Goal: Task Accomplishment & Management: Complete application form

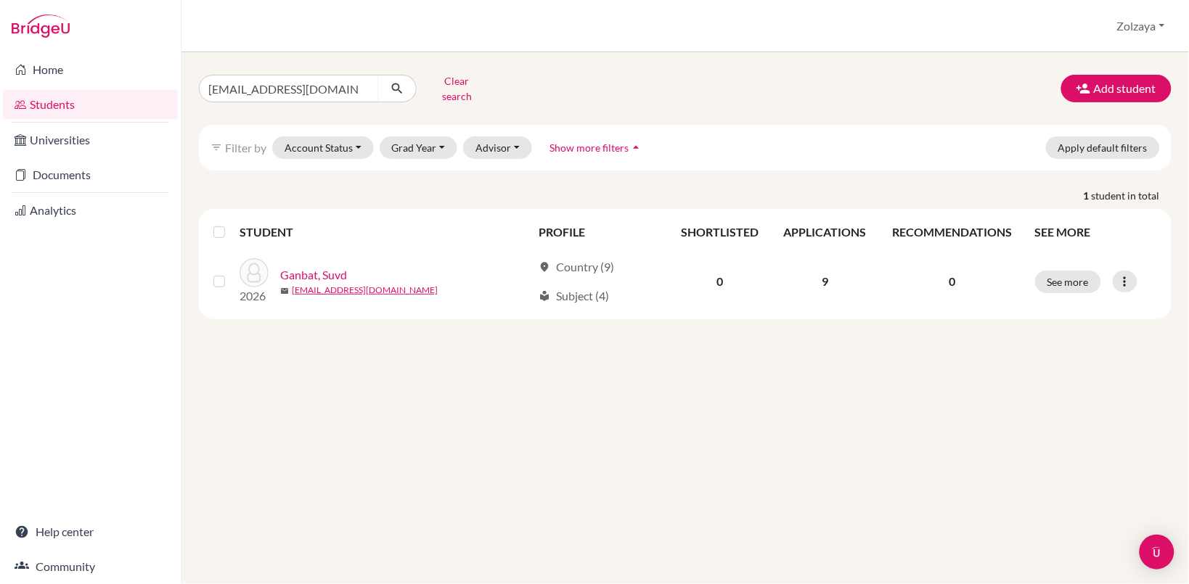
click at [1131, 84] on button "Add student" at bounding box center [1116, 89] width 110 height 28
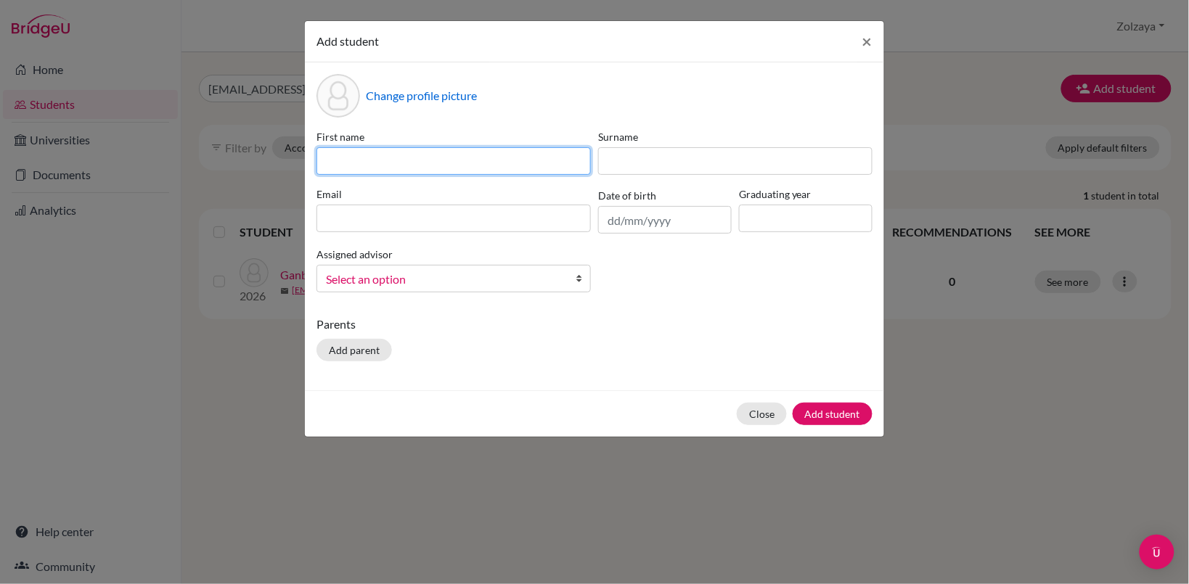
click at [534, 161] on input at bounding box center [453, 161] width 274 height 28
type input "Bilguun"
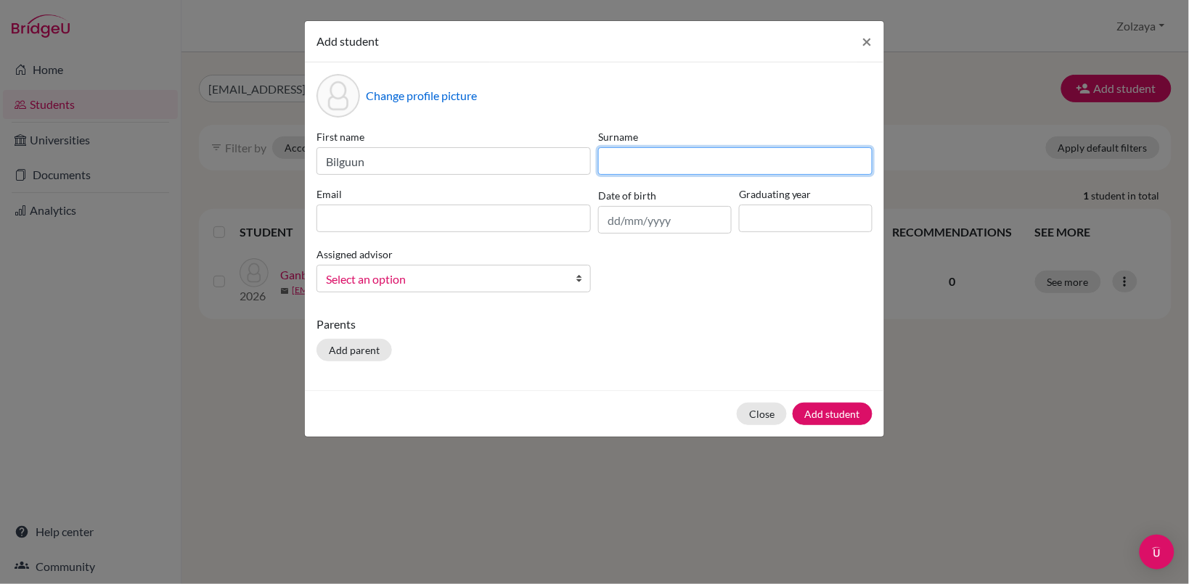
click at [687, 165] on input at bounding box center [735, 161] width 274 height 28
type input "Batkhuyag"
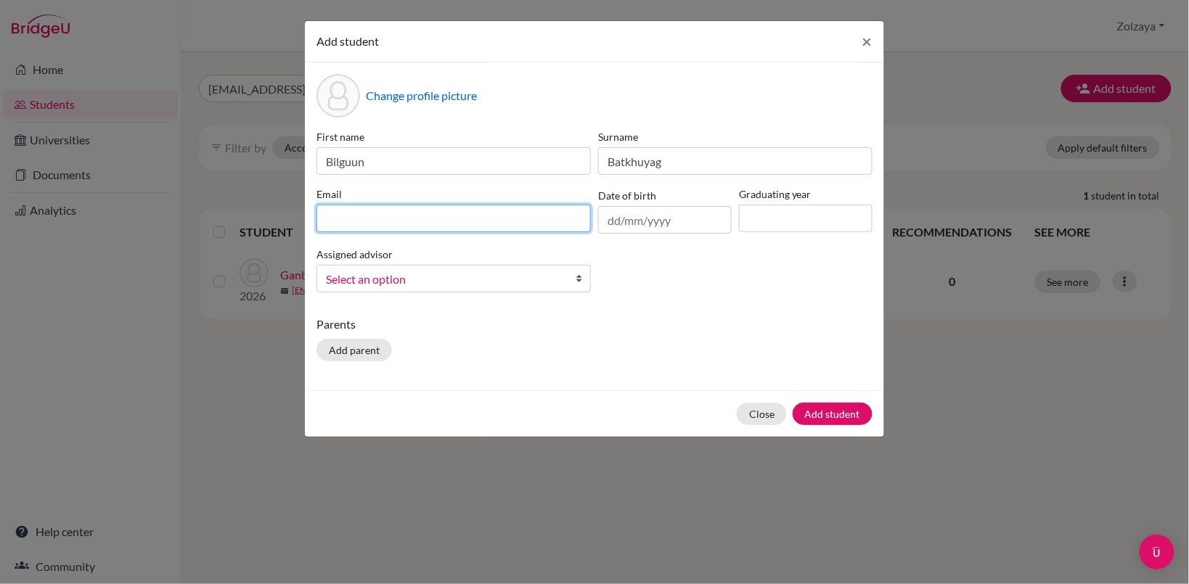
click at [499, 218] on input at bounding box center [453, 219] width 274 height 28
type input "[EMAIL_ADDRESS][DOMAIN_NAME]"
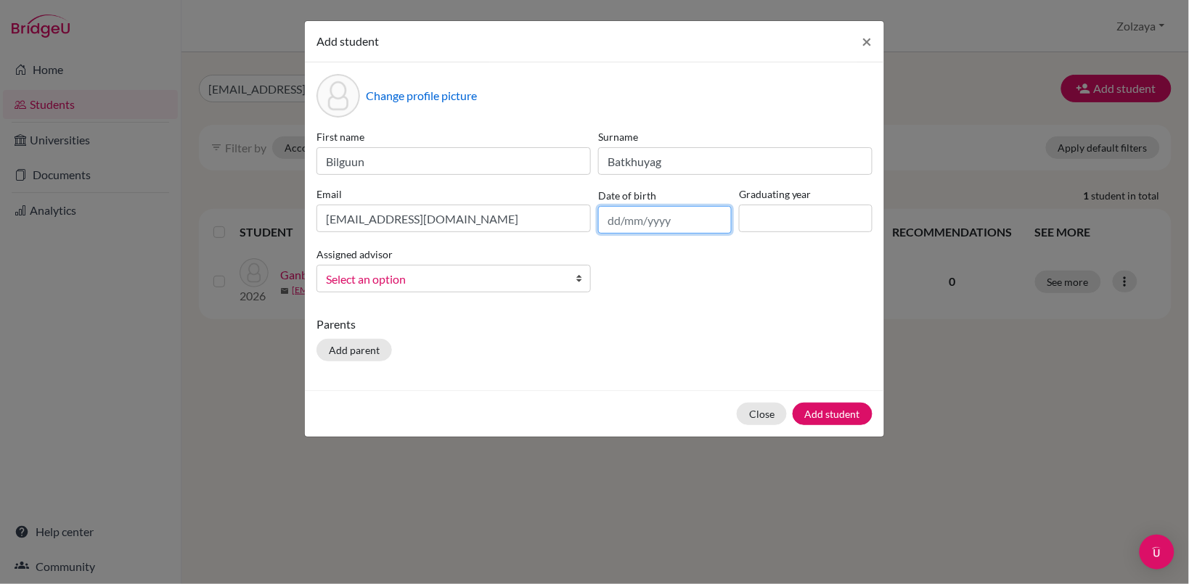
click at [643, 220] on input "text" at bounding box center [665, 220] width 134 height 28
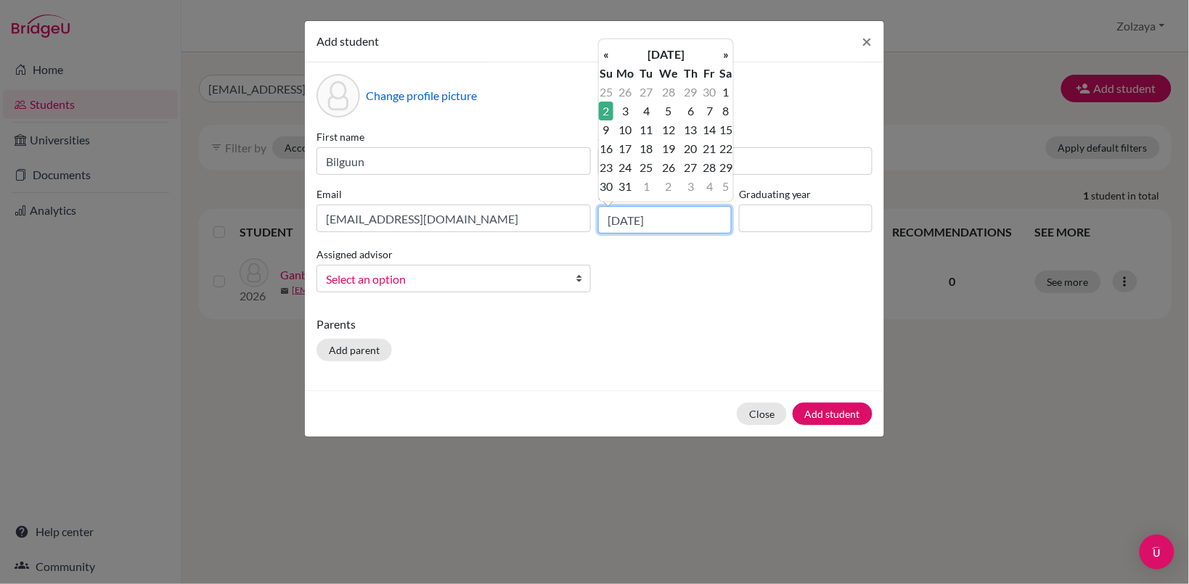
type input "[DATE]"
click at [821, 224] on input at bounding box center [806, 219] width 134 height 28
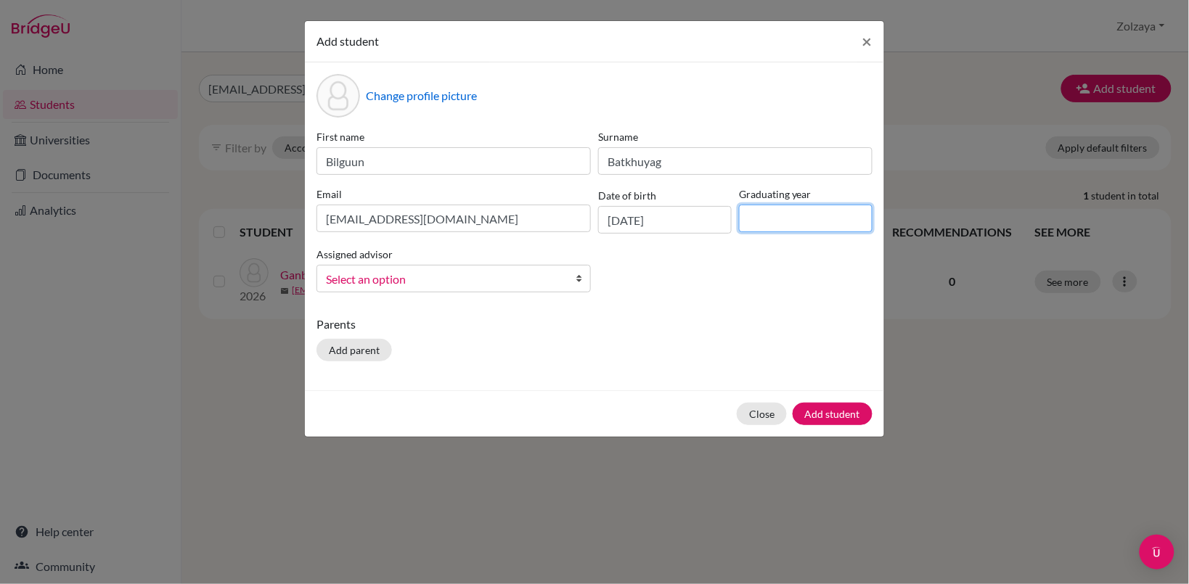
type input "2026"
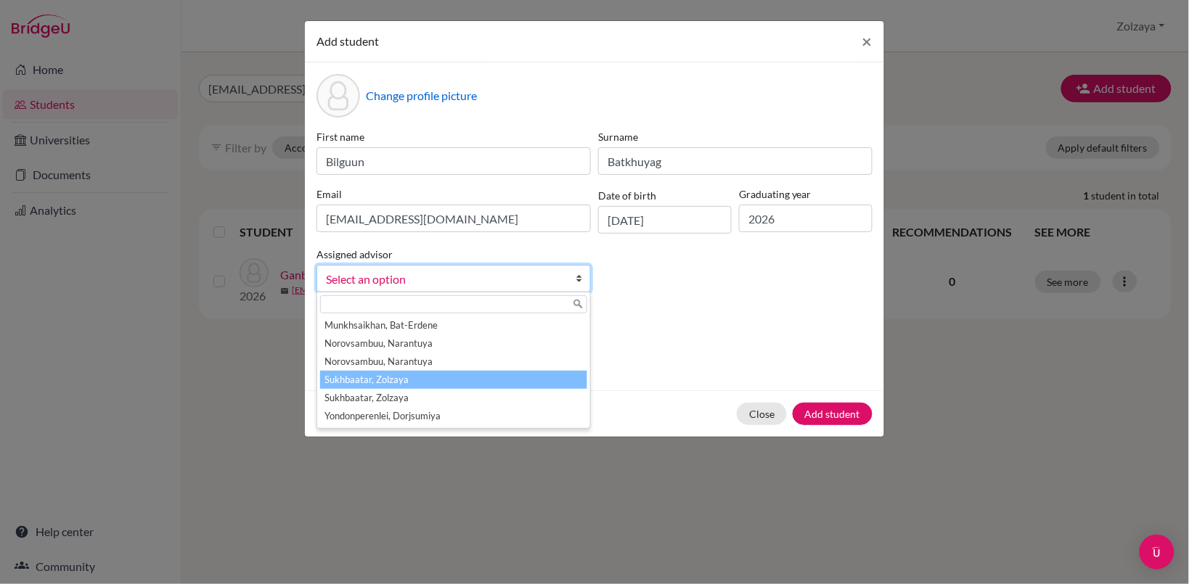
click at [461, 377] on li "Sukhbaatar, Zolzaya" at bounding box center [453, 380] width 267 height 18
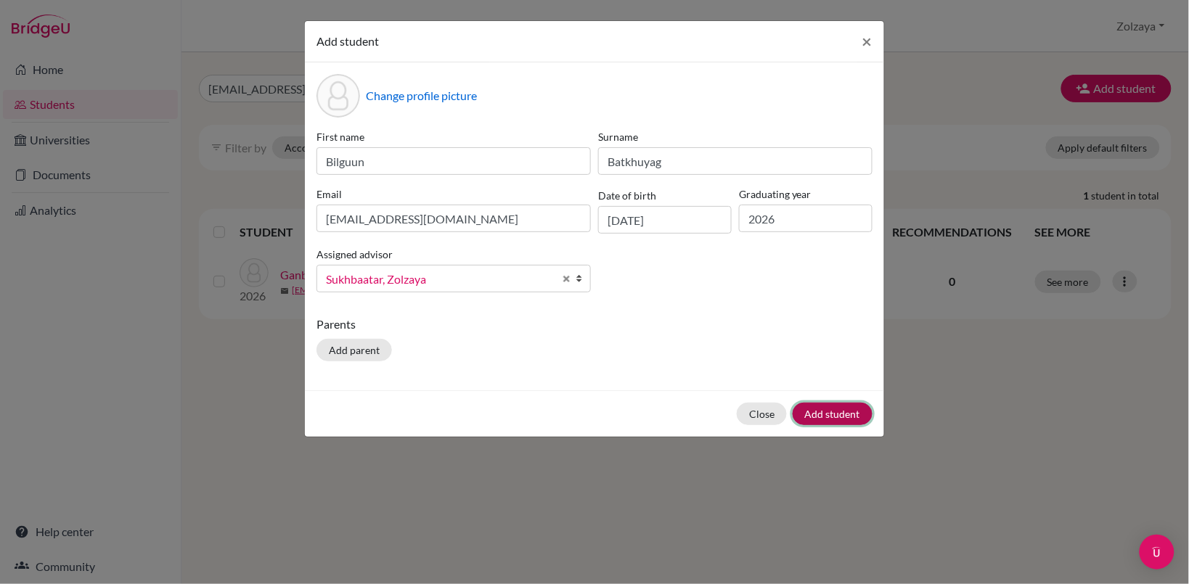
click at [831, 414] on button "Add student" at bounding box center [833, 414] width 80 height 23
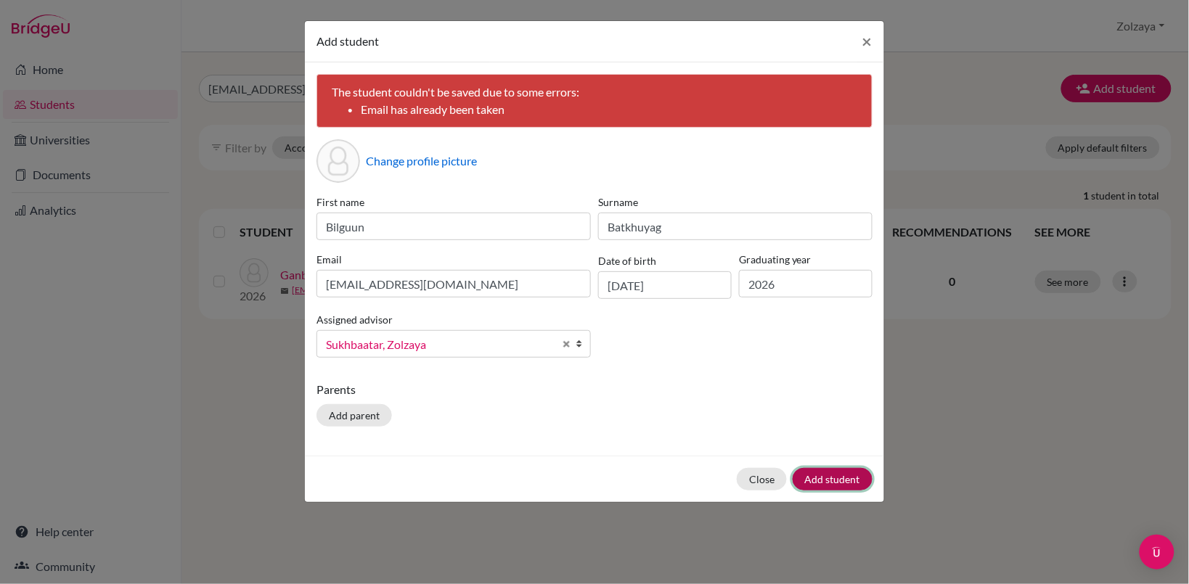
click at [830, 480] on button "Add student" at bounding box center [833, 479] width 80 height 23
click at [866, 42] on span "×" at bounding box center [867, 40] width 10 height 21
